Goal: Information Seeking & Learning: Understand process/instructions

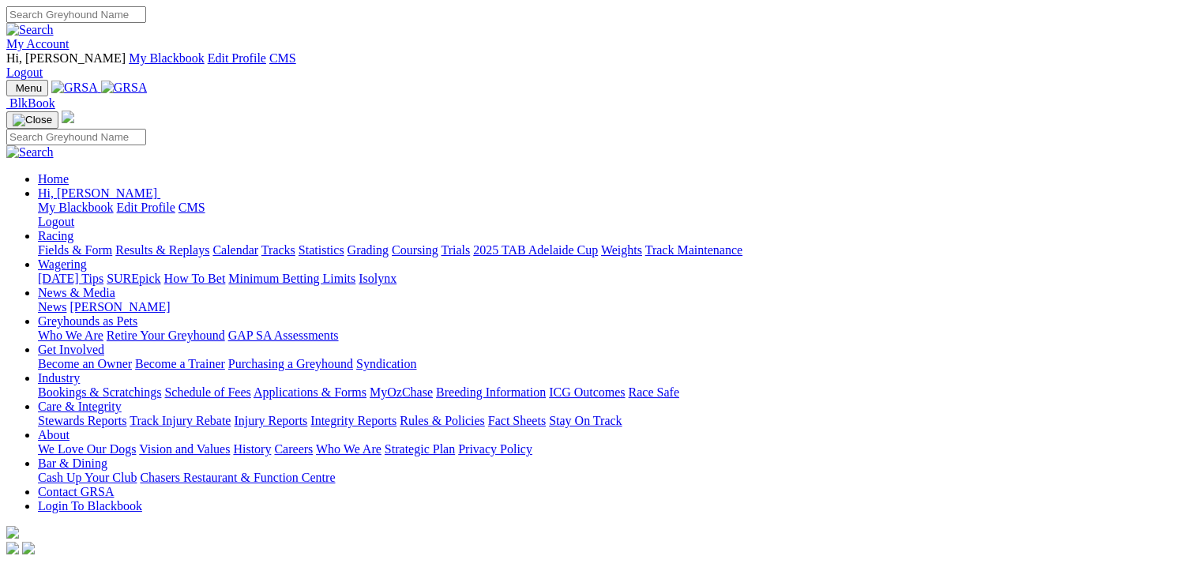
click at [389, 243] on link "Grading" at bounding box center [368, 249] width 41 height 13
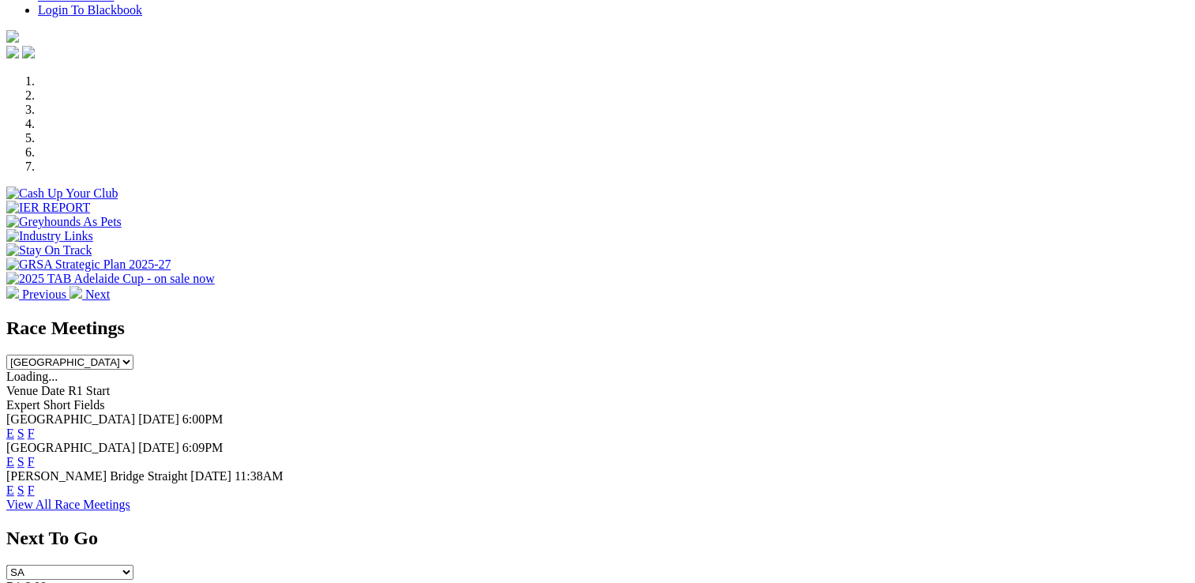
scroll to position [553, 0]
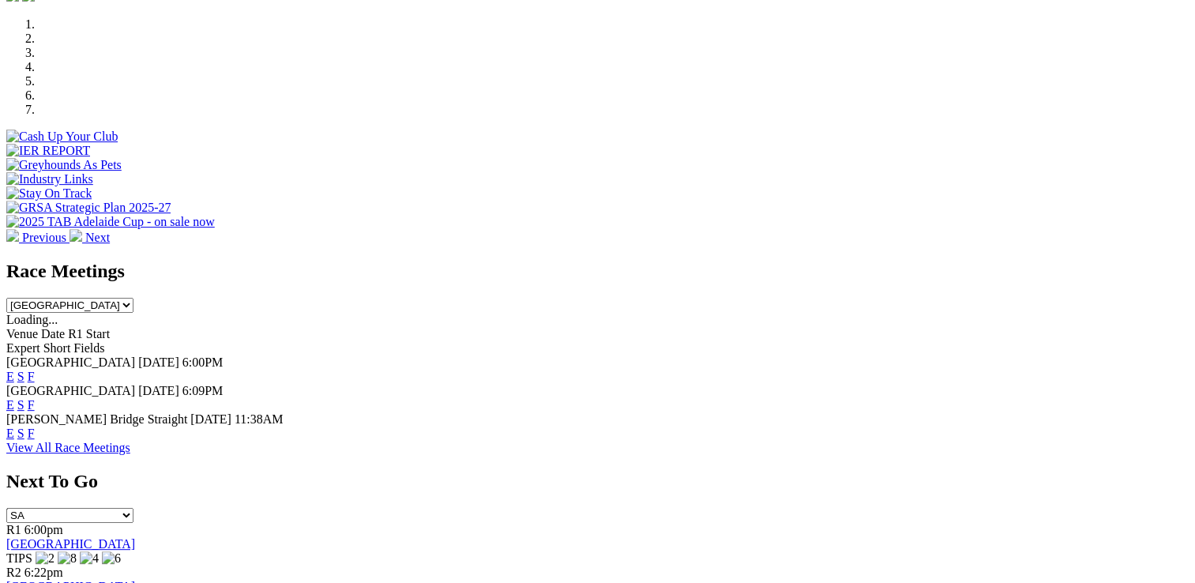
click at [35, 427] on link "F" at bounding box center [31, 433] width 7 height 13
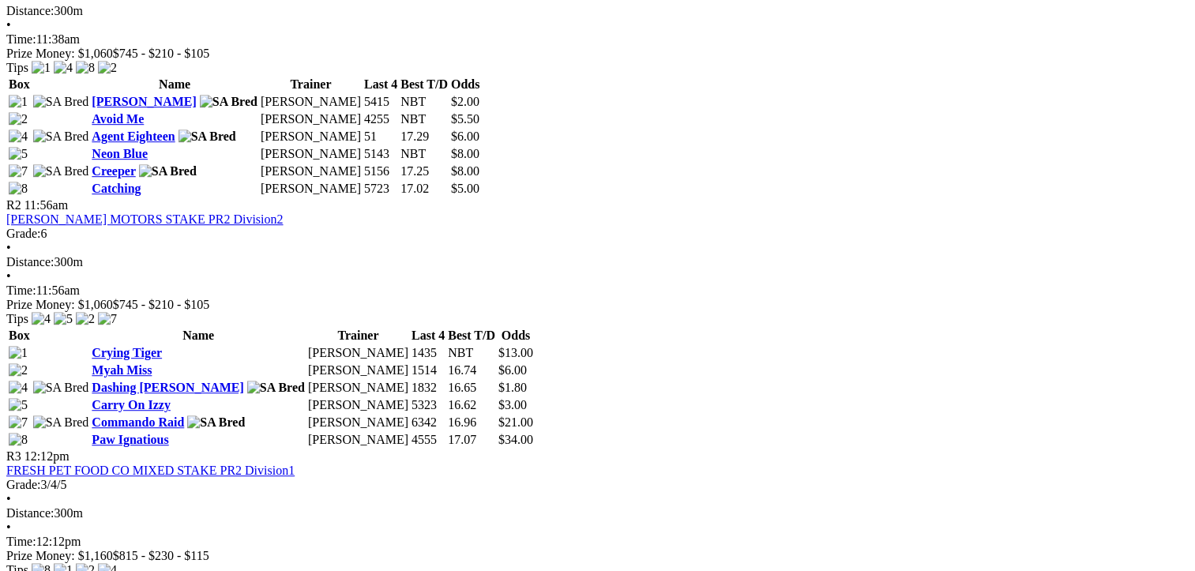
scroll to position [711, 0]
